Goal: Navigation & Orientation: Find specific page/section

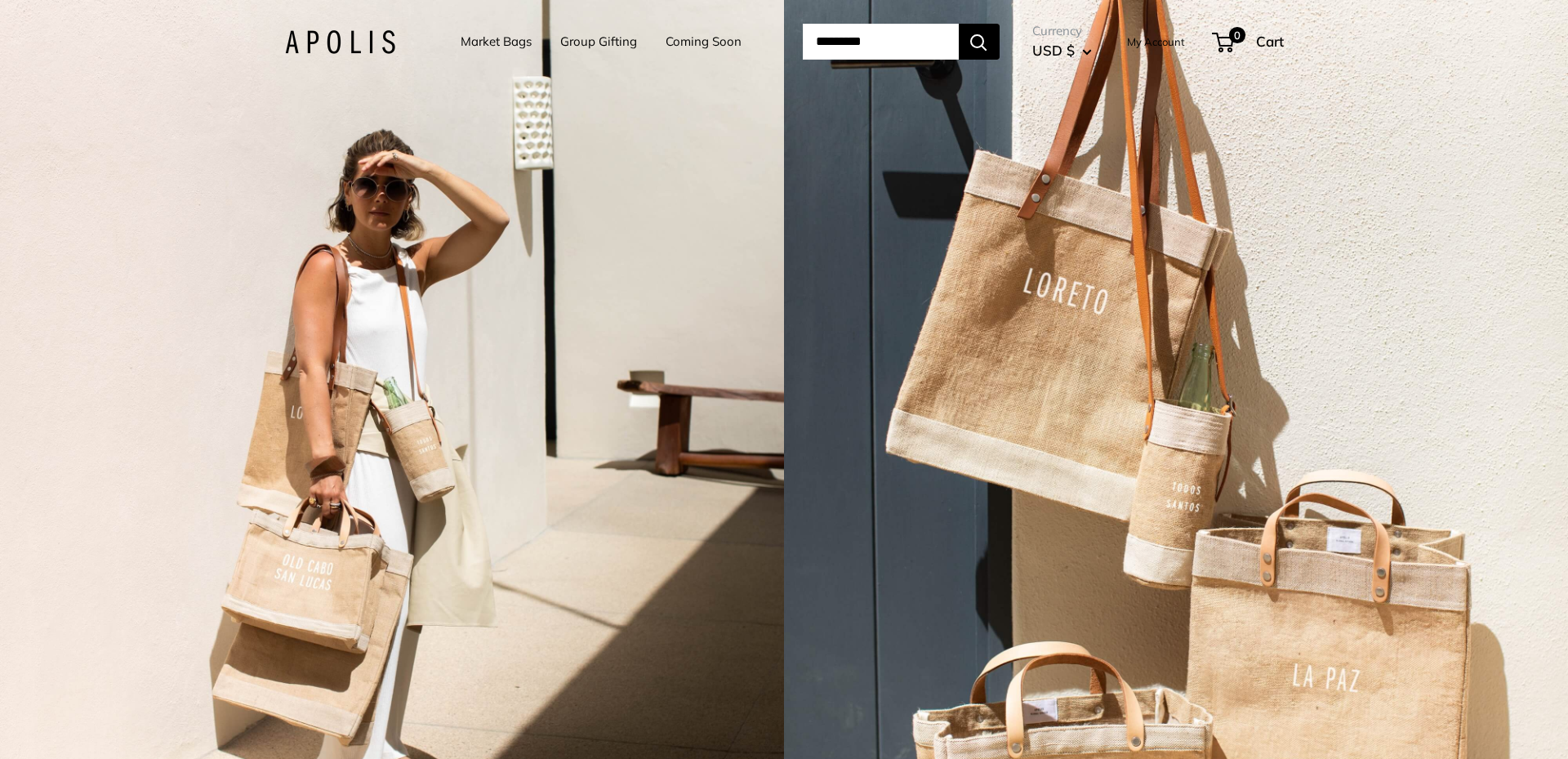
click at [326, 45] on img at bounding box center [340, 42] width 110 height 24
click at [485, 39] on link "Market Bags" at bounding box center [496, 42] width 71 height 23
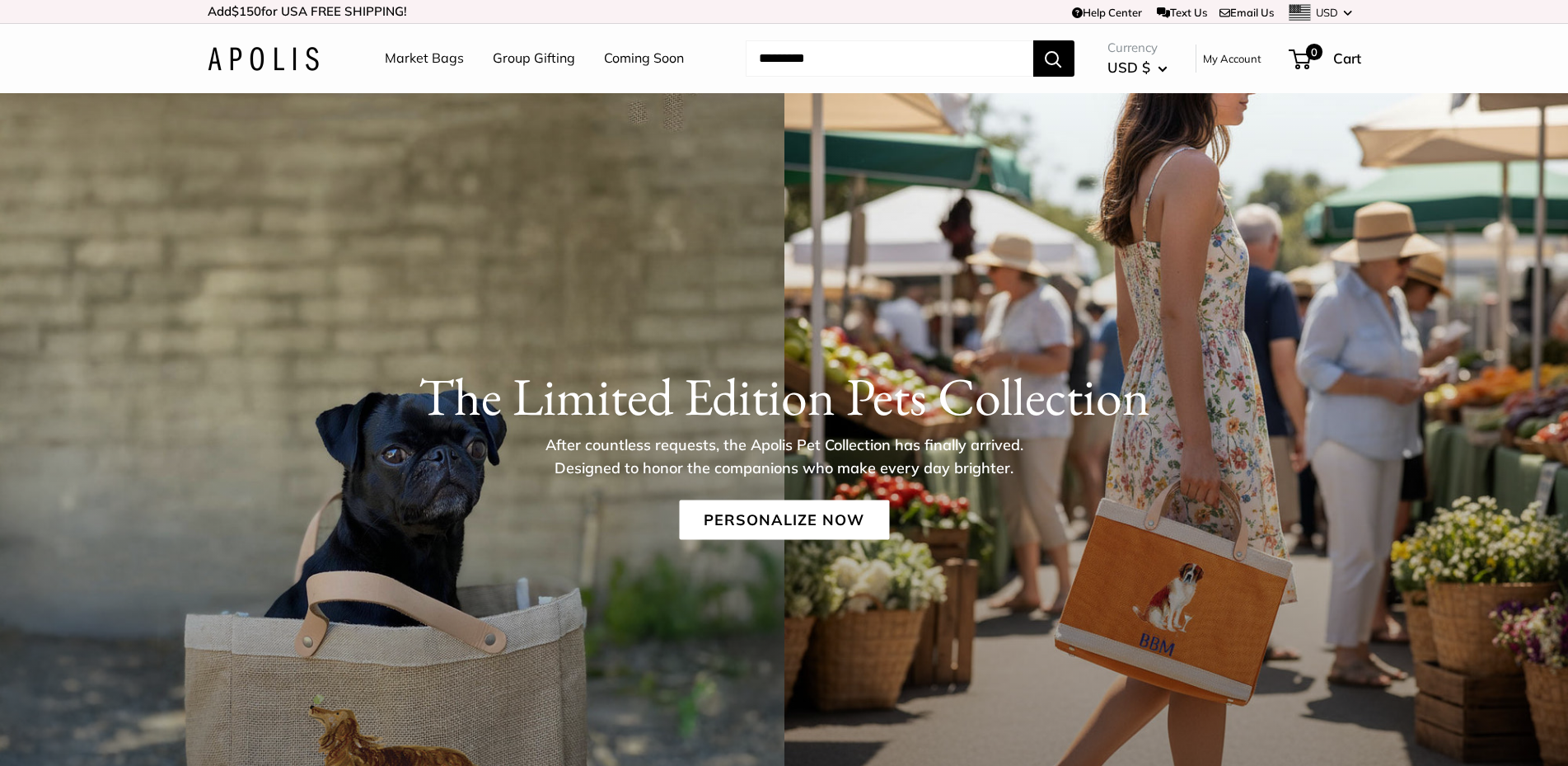
click at [281, 54] on img at bounding box center [263, 58] width 111 height 24
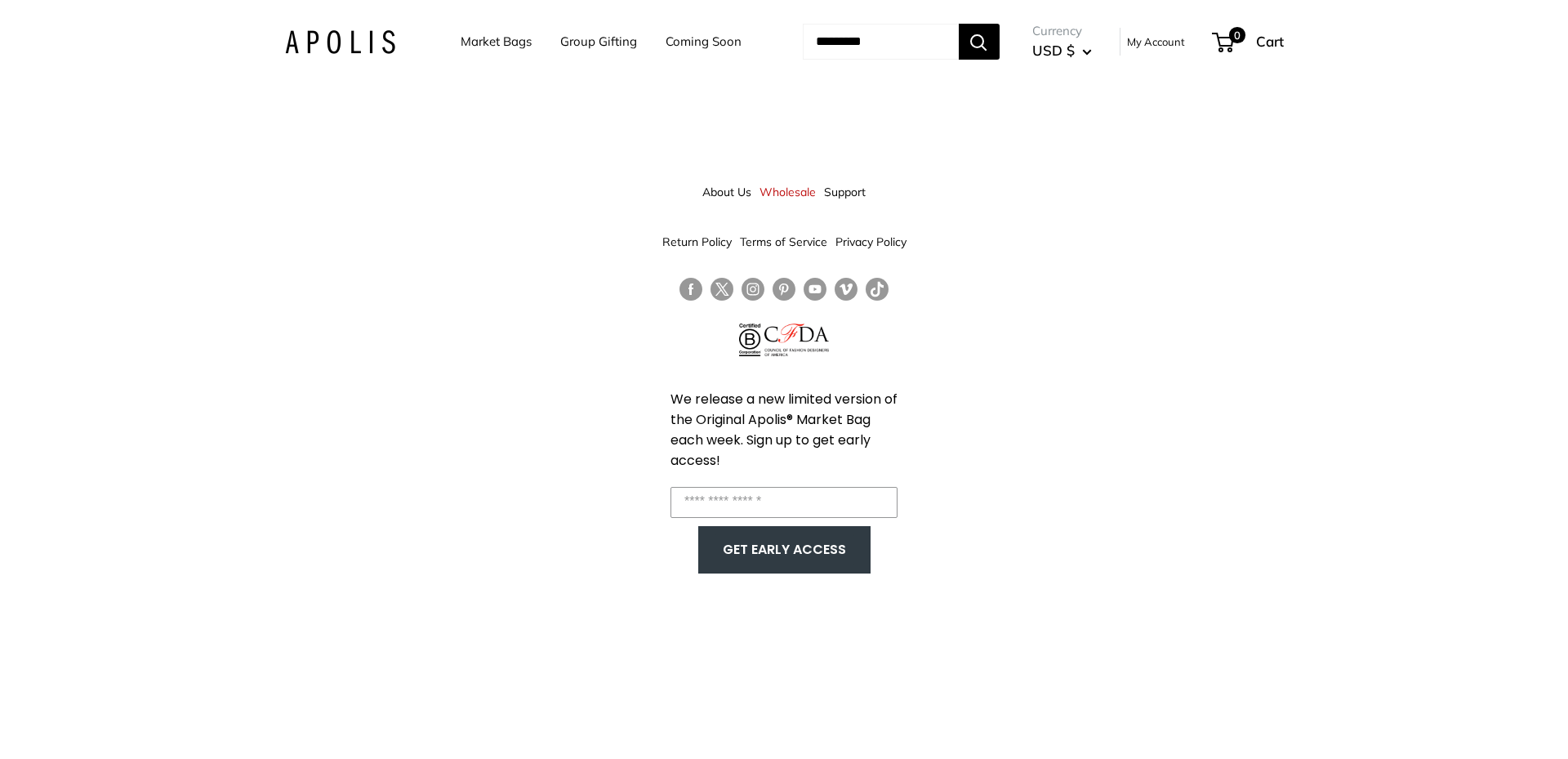
click at [461, 38] on link "Market Bags" at bounding box center [496, 42] width 71 height 23
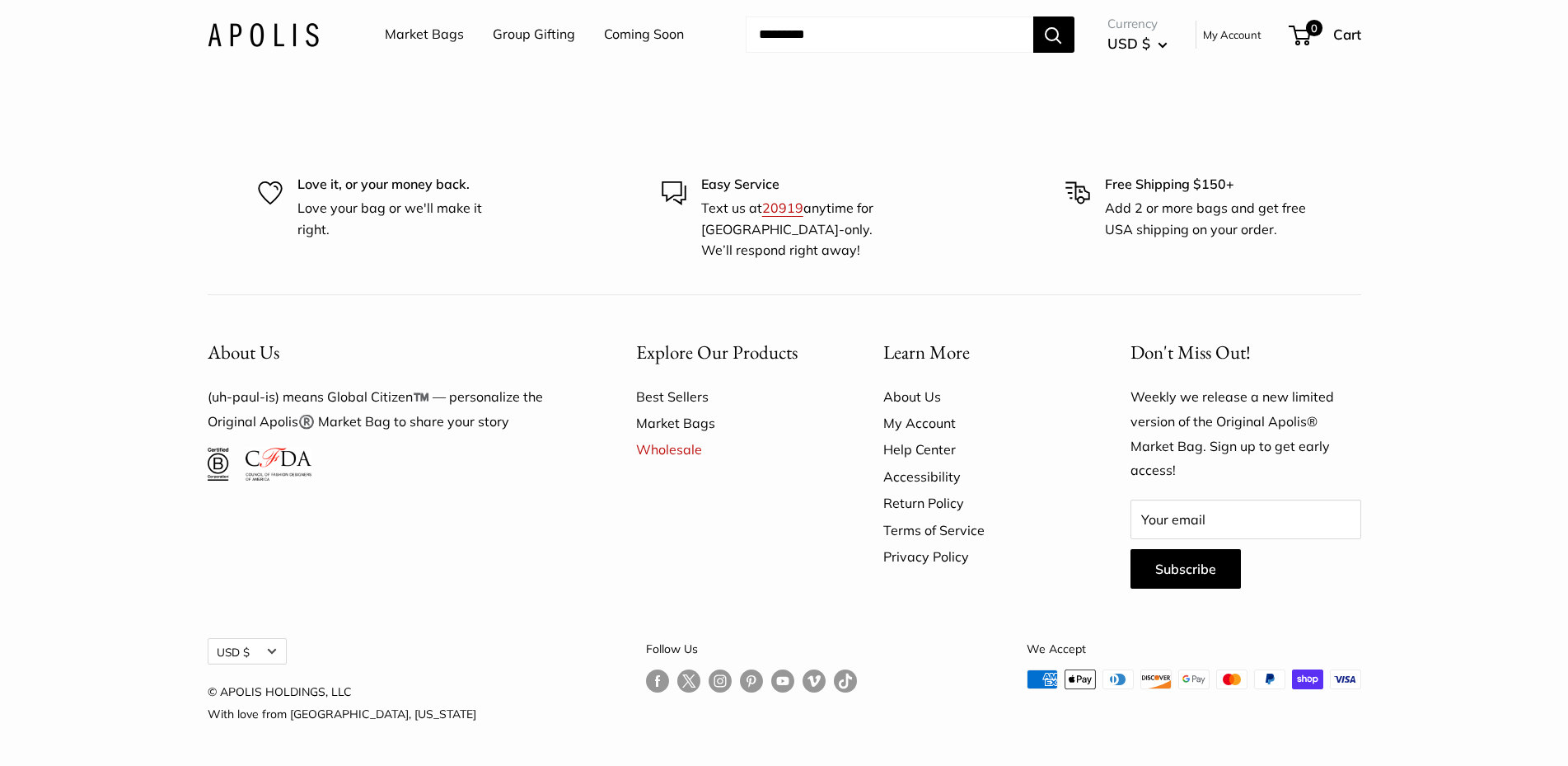
scroll to position [4931, 0]
click at [255, 652] on button "USD $" at bounding box center [247, 651] width 79 height 27
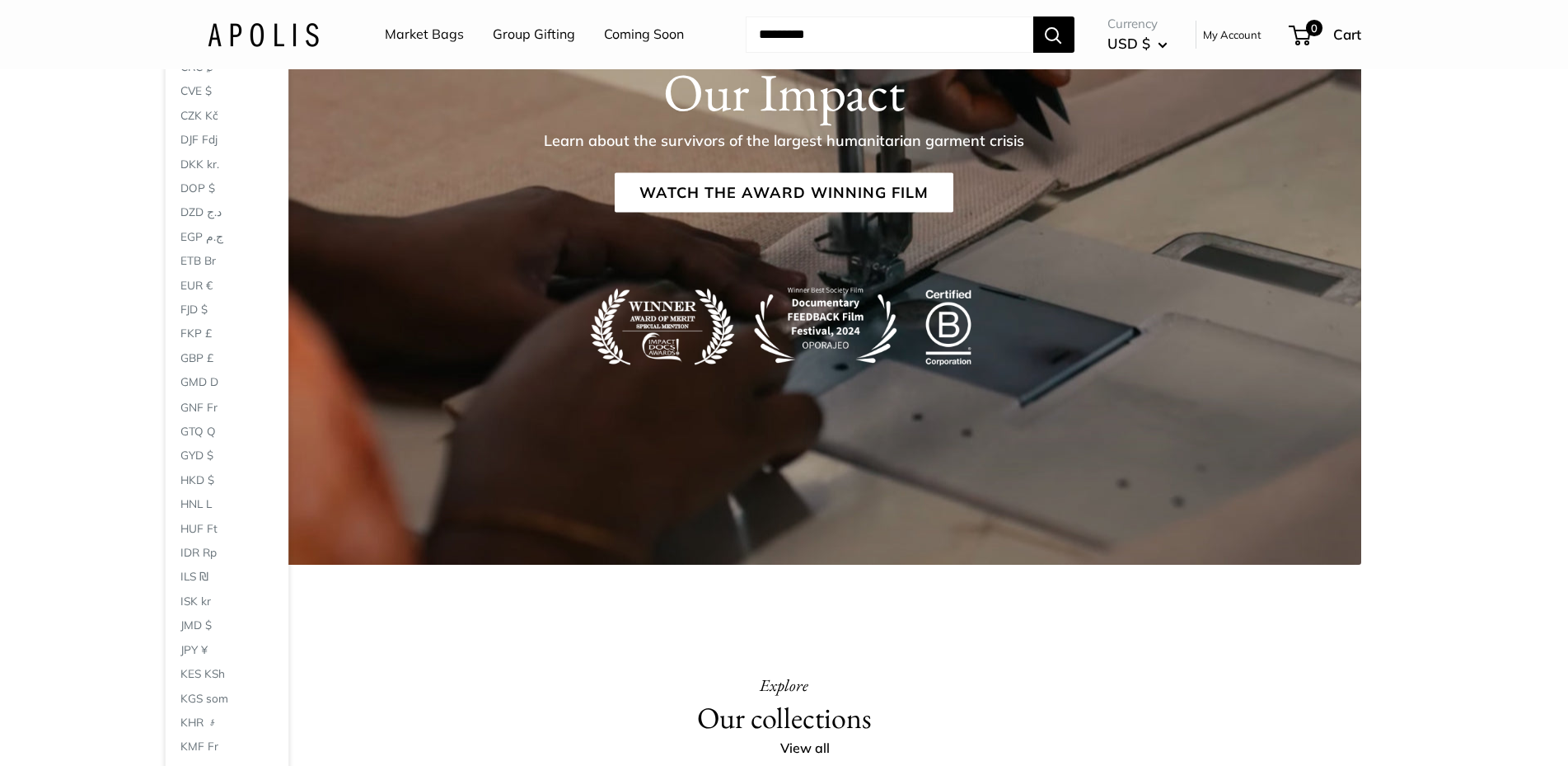
scroll to position [2492, 0]
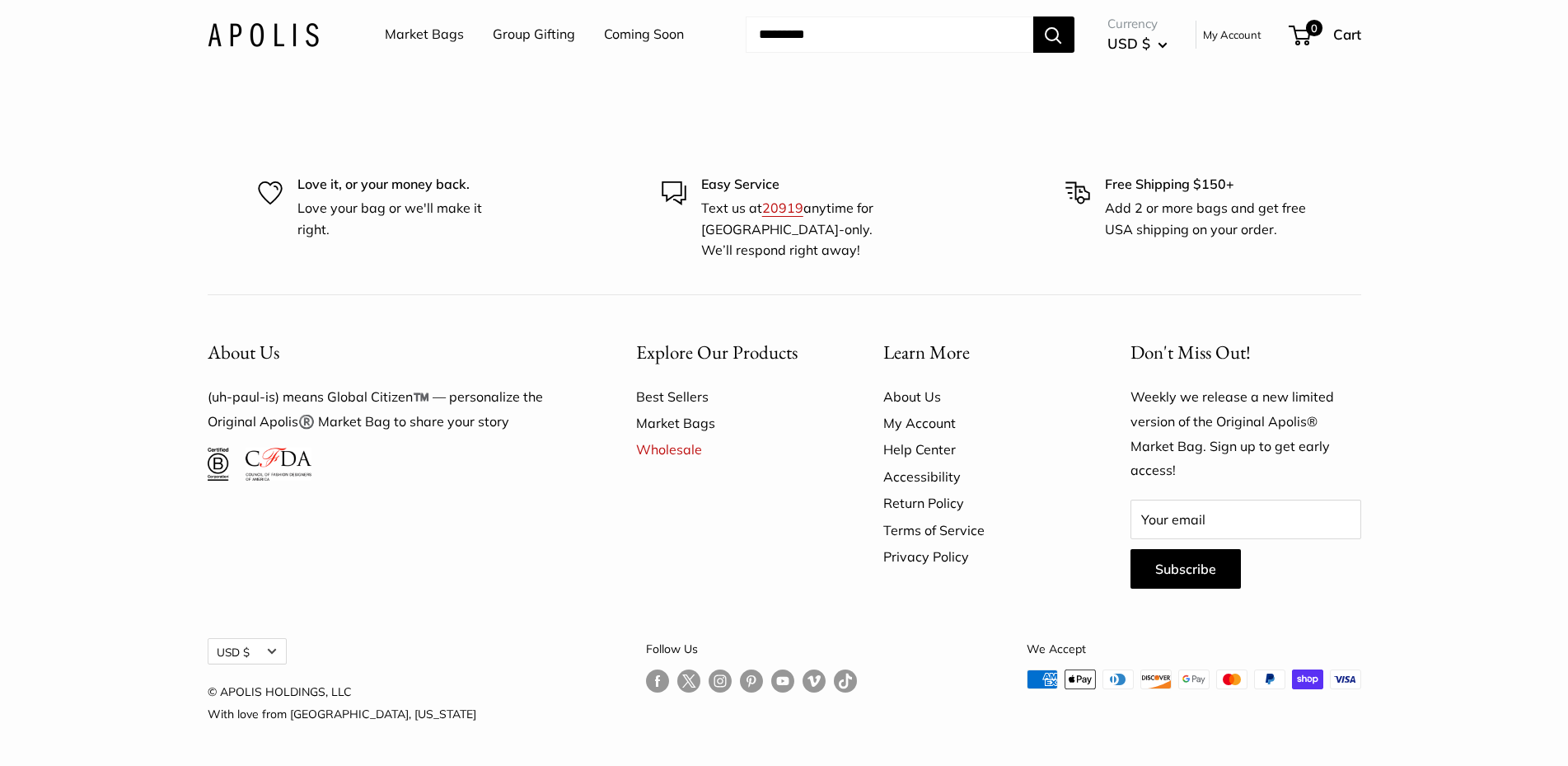
scroll to position [4931, 0]
click at [263, 648] on button "USD $" at bounding box center [247, 651] width 79 height 27
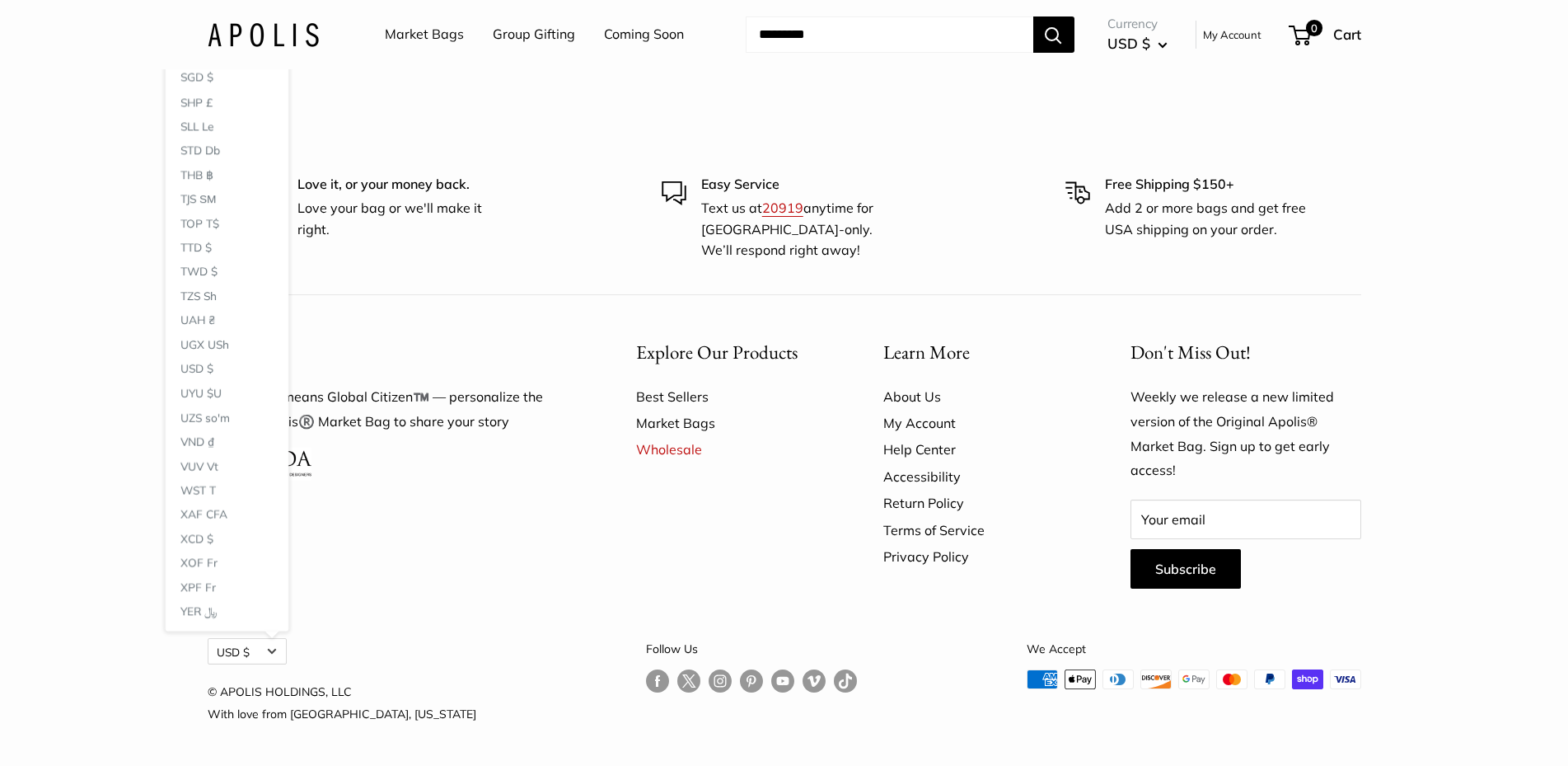
click at [462, 571] on div "About Us (uh-[PERSON_NAME]-is) means Global Citizen™️ — personalize the Origina…" at bounding box center [393, 462] width 428 height 285
